Goal: Task Accomplishment & Management: Use online tool/utility

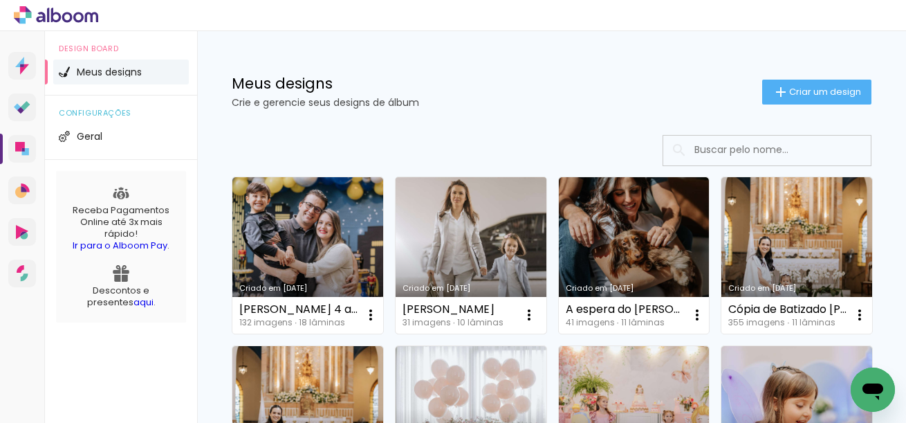
click at [475, 241] on link "Criado em [DATE]" at bounding box center [471, 255] width 151 height 156
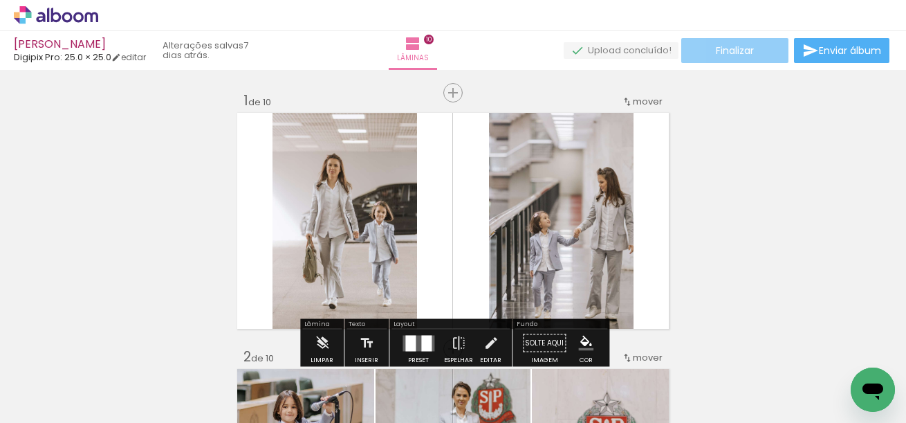
click at [767, 44] on paper-button "Finalizar" at bounding box center [734, 50] width 107 height 25
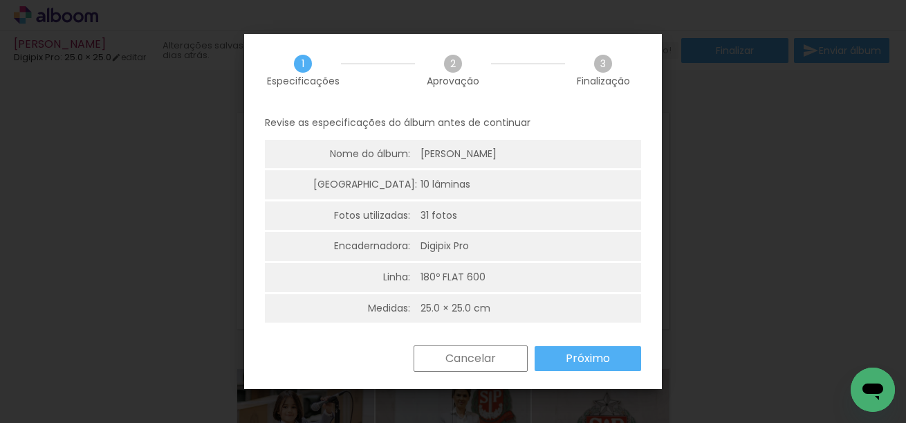
click at [717, 47] on iron-overlay-backdrop at bounding box center [453, 211] width 906 height 423
